Goal: Navigation & Orientation: Find specific page/section

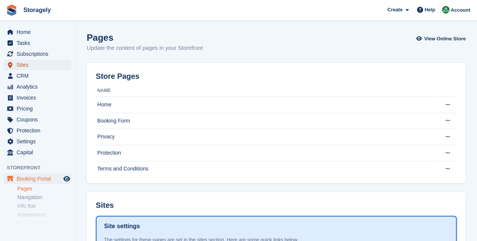
click at [31, 66] on span "Sites" at bounding box center [39, 65] width 45 height 11
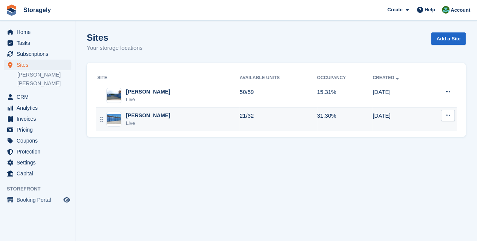
click at [137, 119] on div "[PERSON_NAME]" at bounding box center [148, 116] width 44 height 8
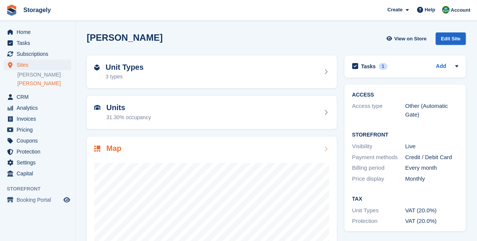
scroll to position [80, 0]
